Goal: Transaction & Acquisition: Purchase product/service

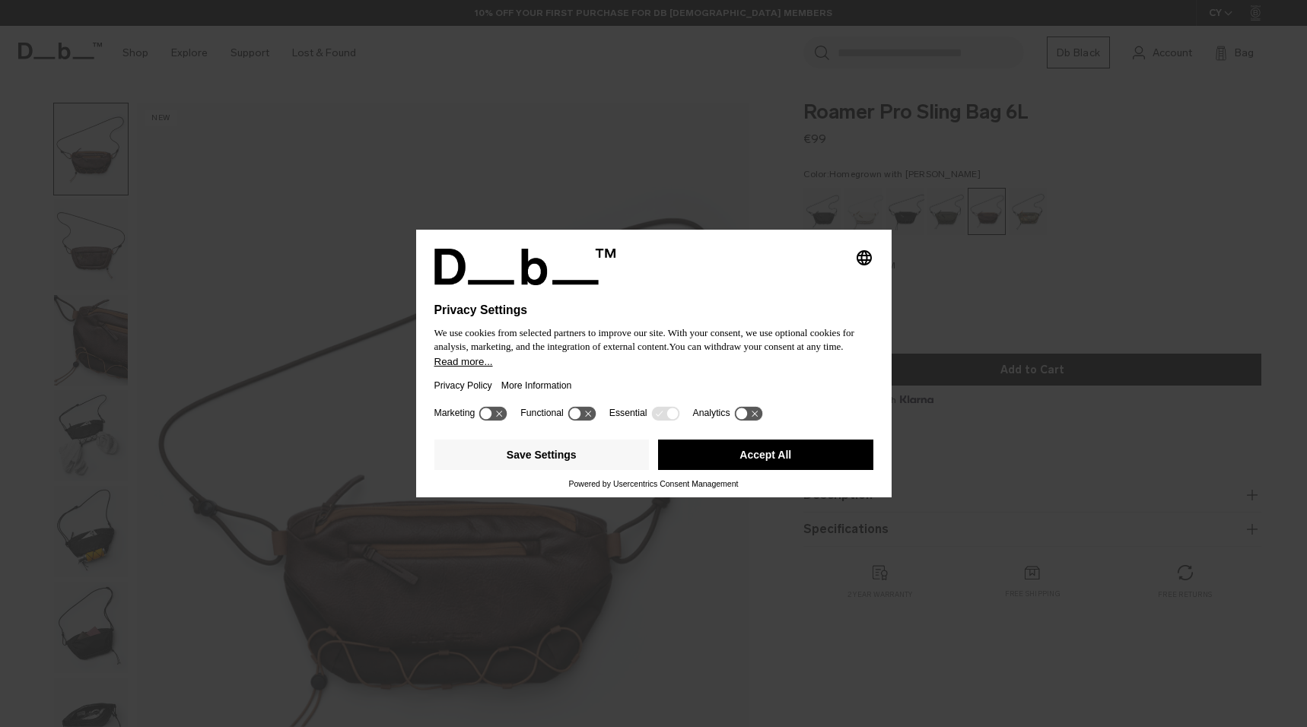
click at [742, 457] on button "Accept All" at bounding box center [765, 455] width 215 height 30
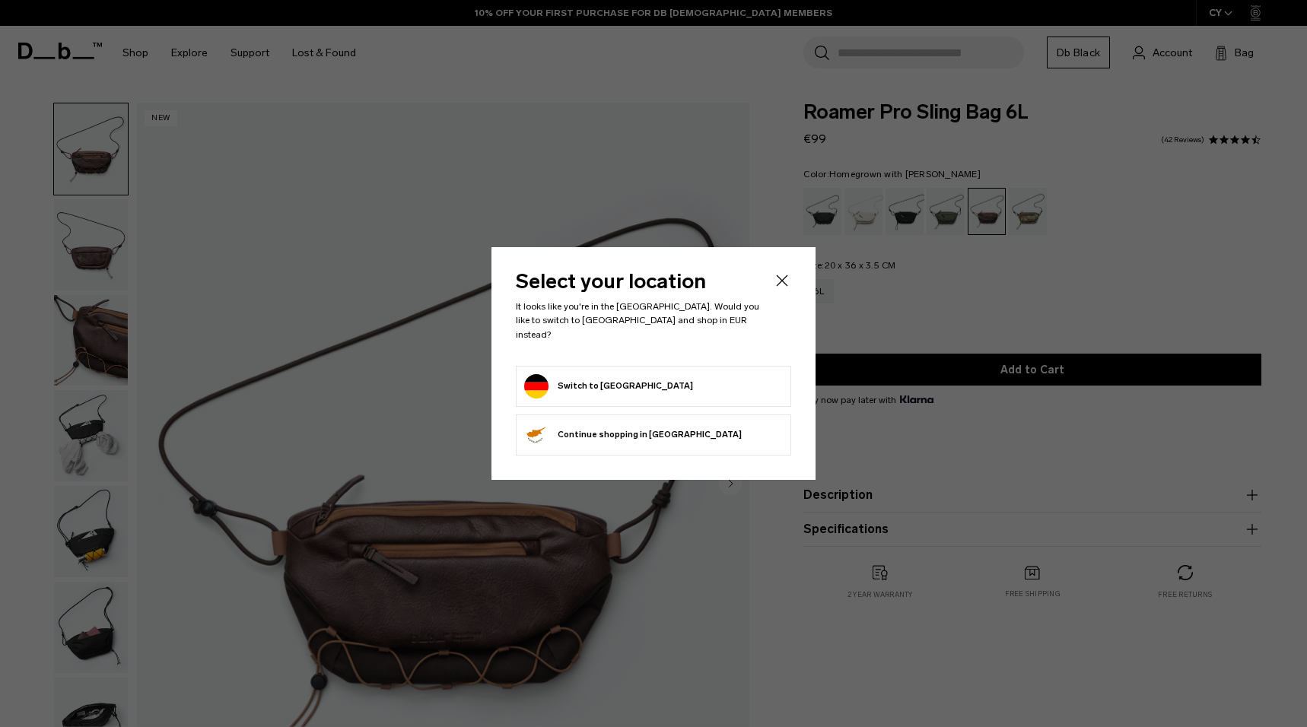
click at [778, 290] on icon "Close" at bounding box center [782, 281] width 18 height 18
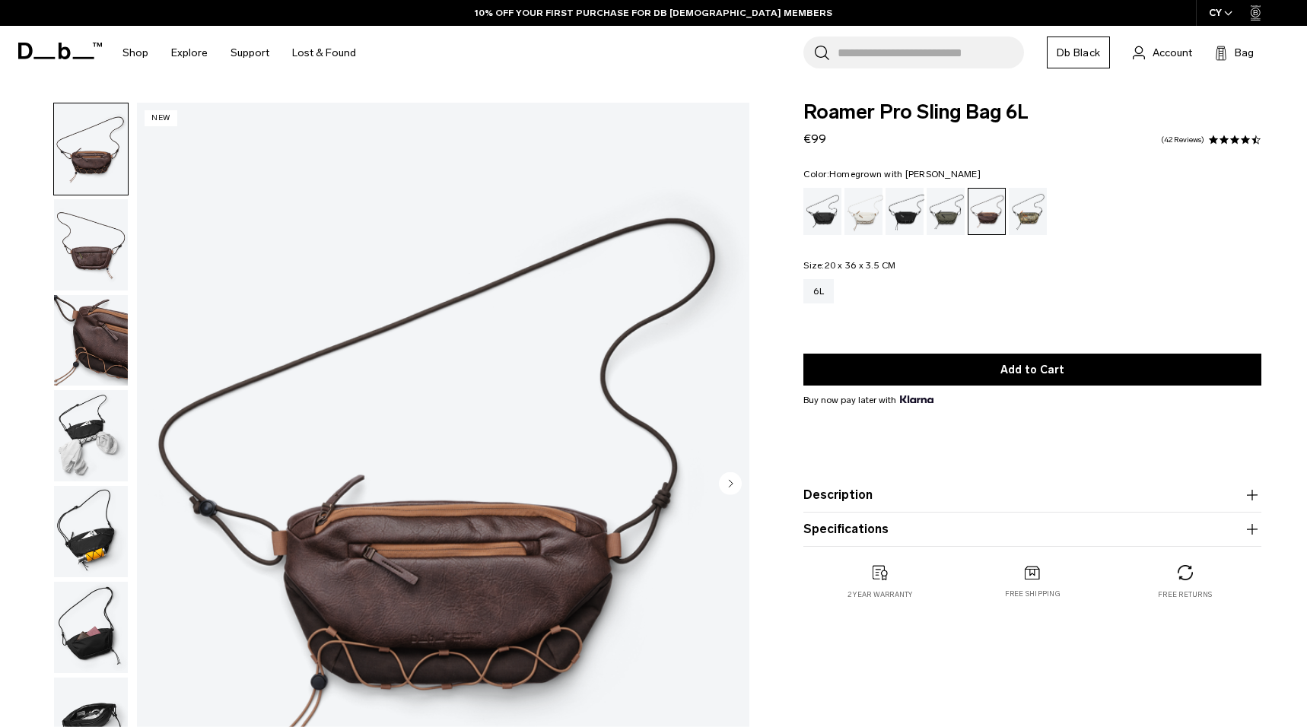
click at [727, 476] on circle "Next slide" at bounding box center [730, 483] width 23 height 23
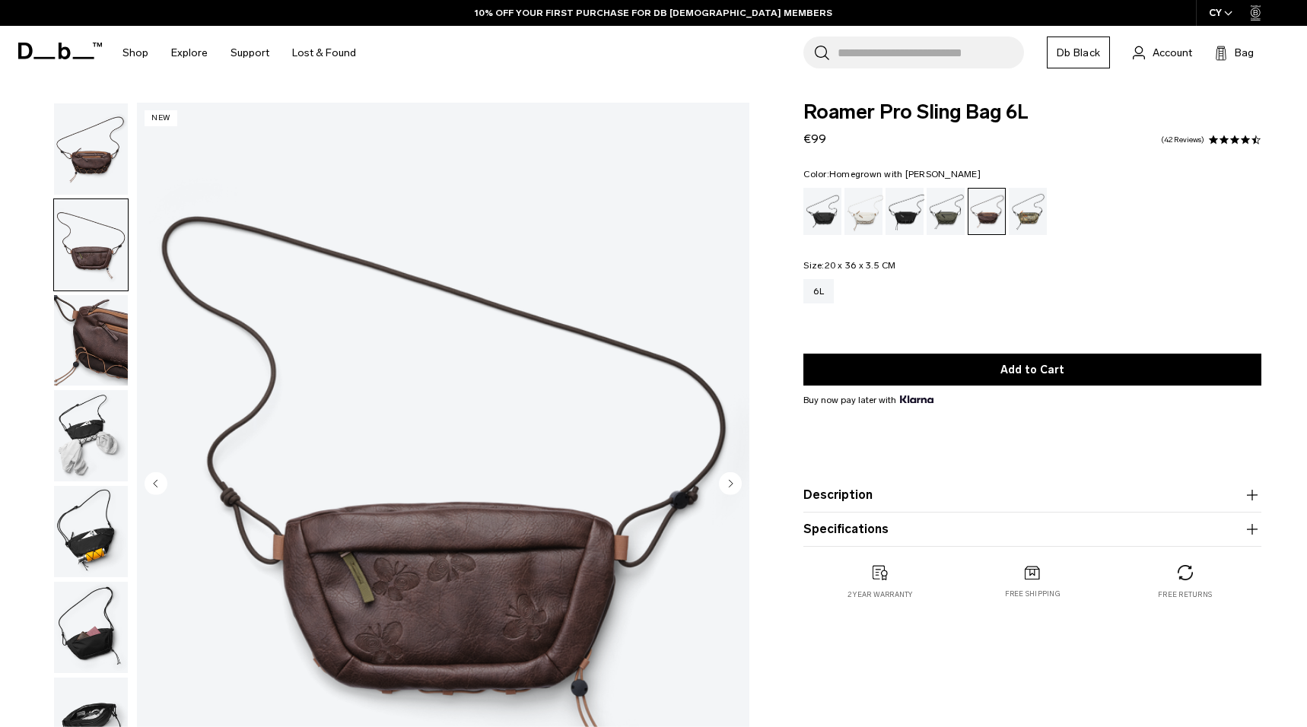
click at [727, 476] on circle "Next slide" at bounding box center [730, 483] width 23 height 23
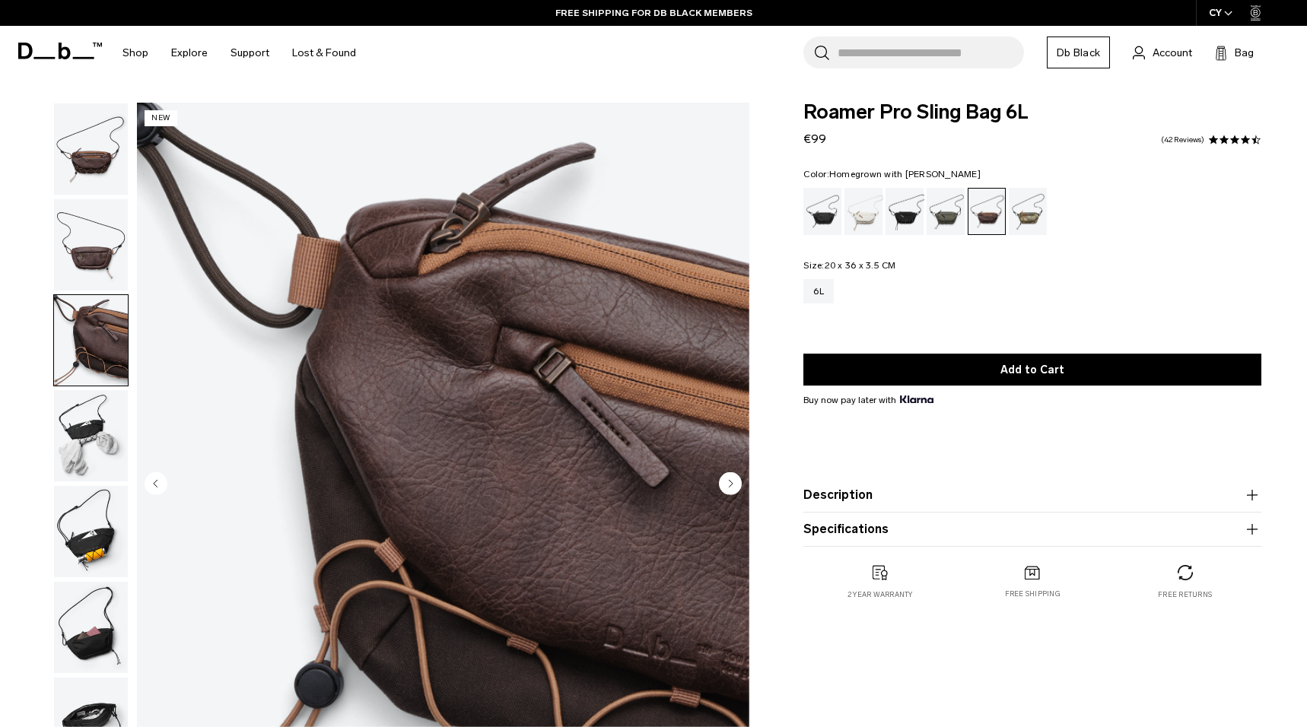
click at [727, 476] on circle "Next slide" at bounding box center [730, 483] width 23 height 23
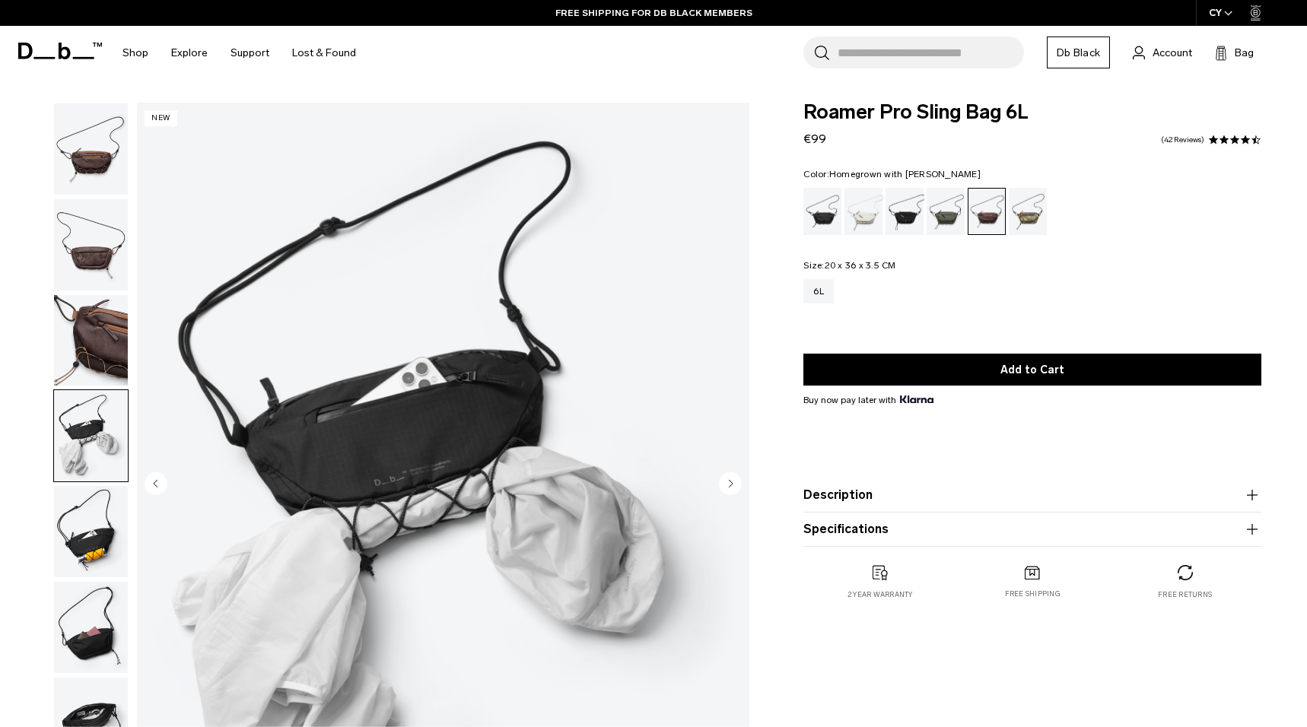
click at [727, 476] on circle "Next slide" at bounding box center [730, 483] width 23 height 23
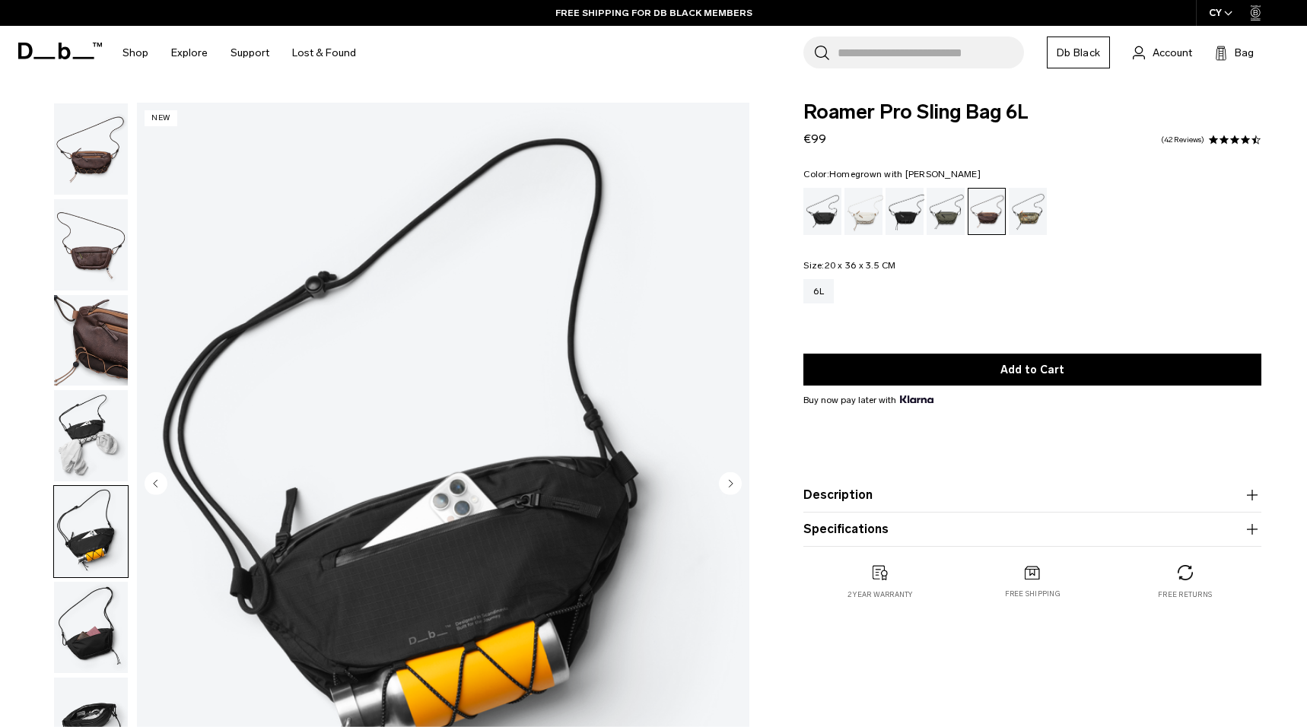
click at [727, 476] on circle "Next slide" at bounding box center [730, 483] width 23 height 23
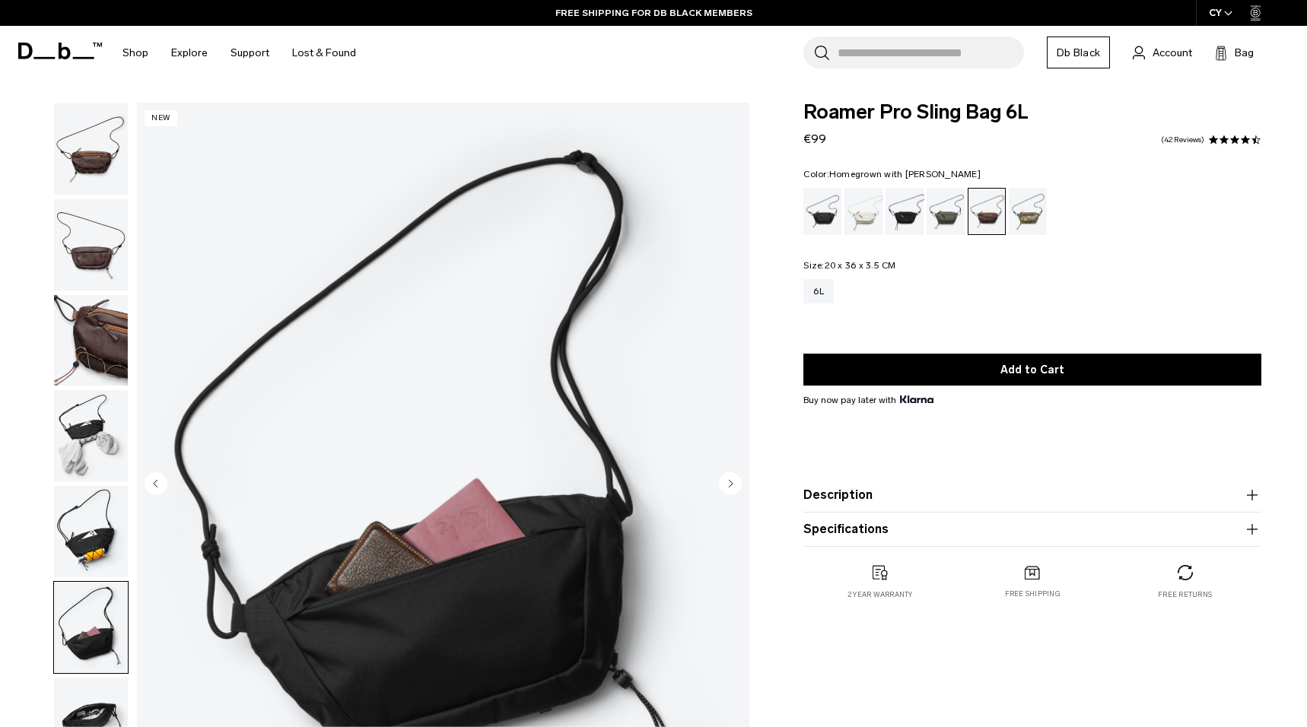
click at [727, 476] on circle "Next slide" at bounding box center [730, 483] width 23 height 23
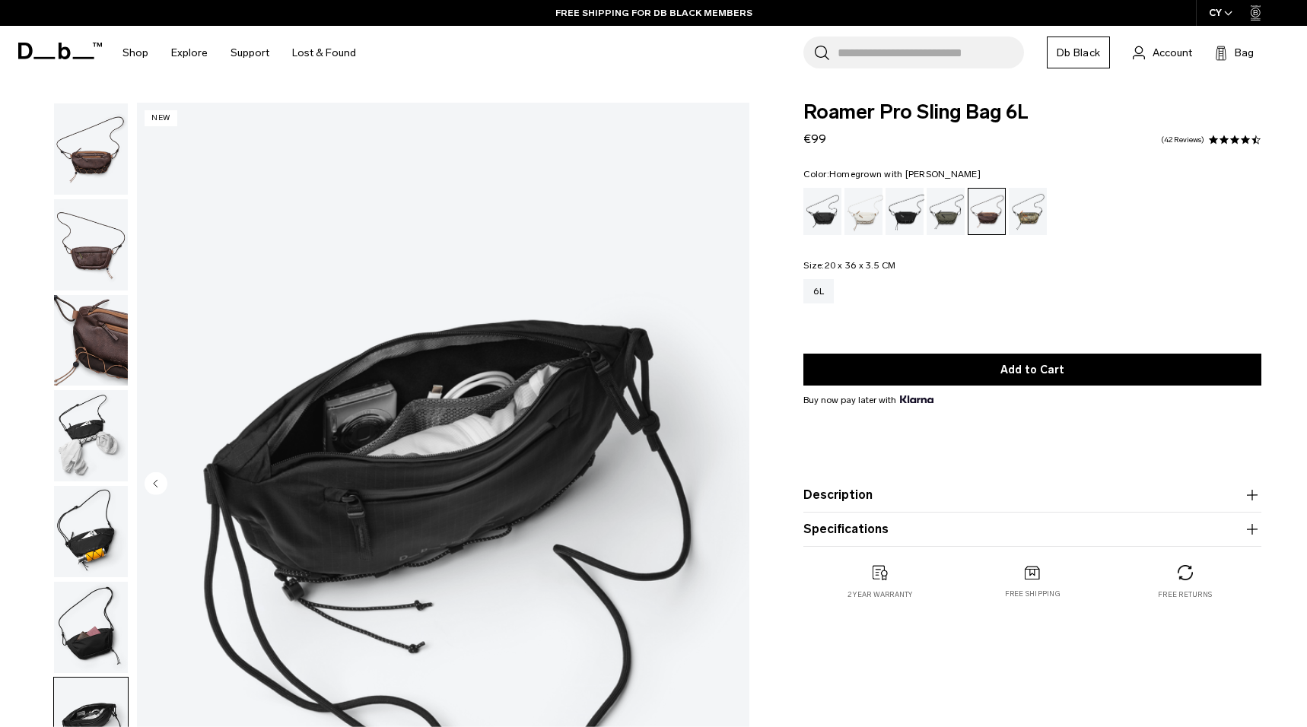
click at [727, 476] on img "7 / 7" at bounding box center [443, 485] width 613 height 765
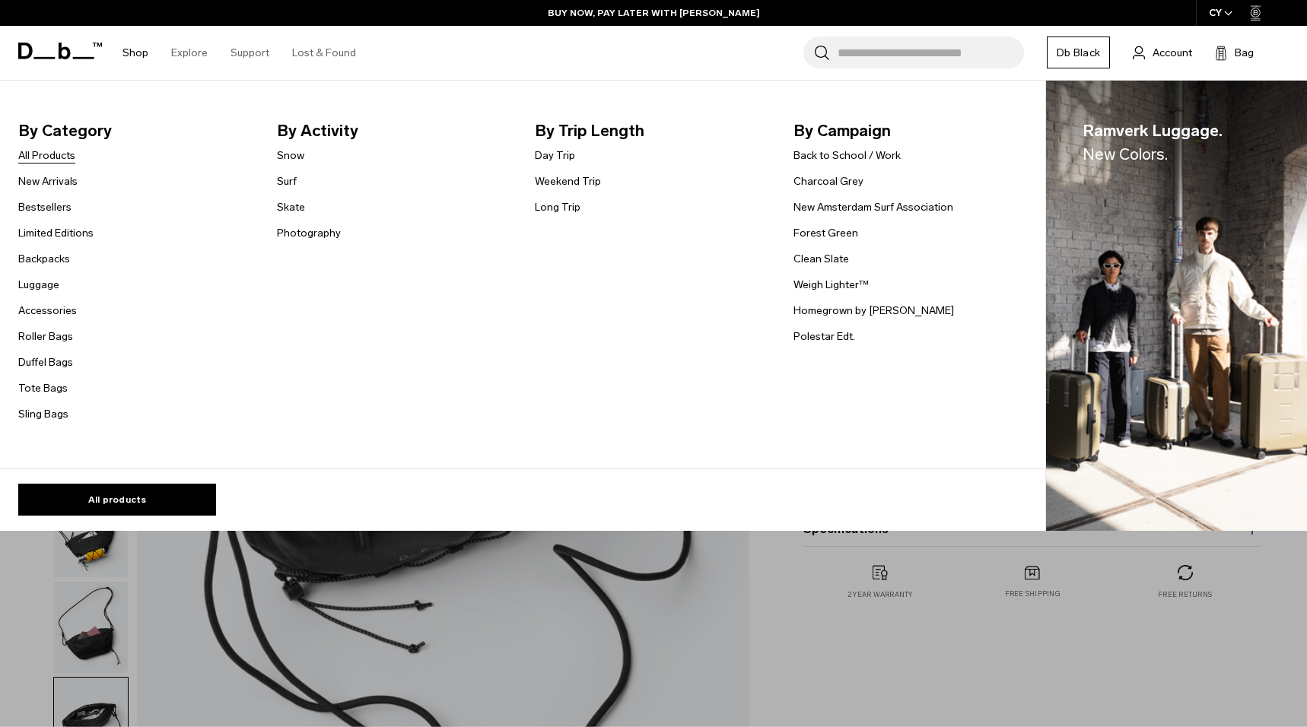
click at [48, 155] on link "All Products" at bounding box center [46, 156] width 57 height 16
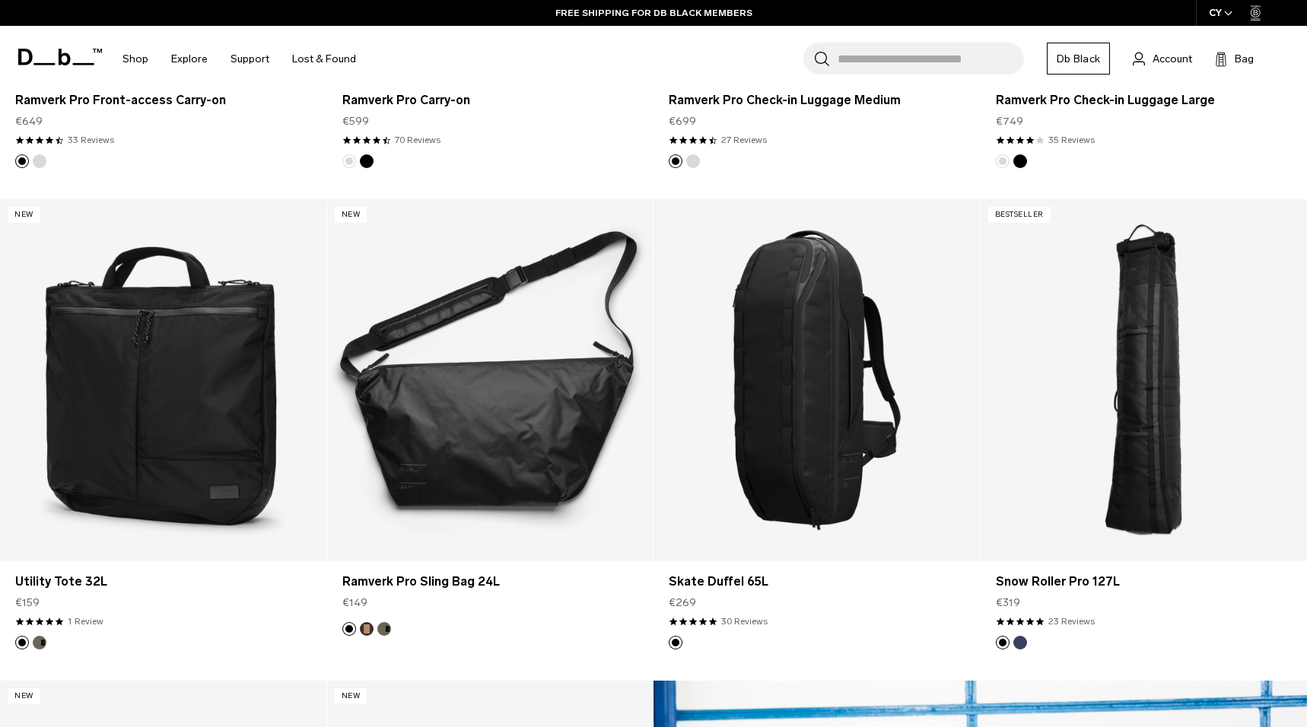
scroll to position [1204, 0]
